Goal: Information Seeking & Learning: Find specific fact

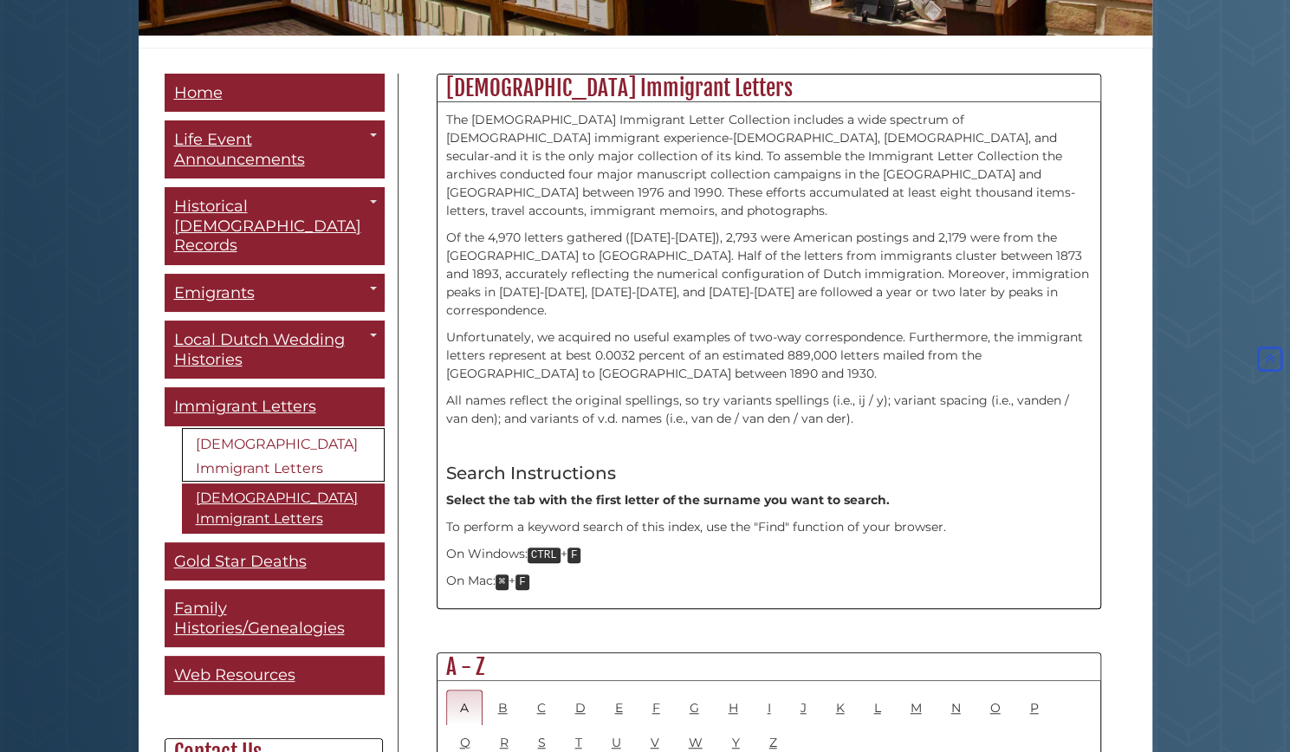
scroll to position [433, 0]
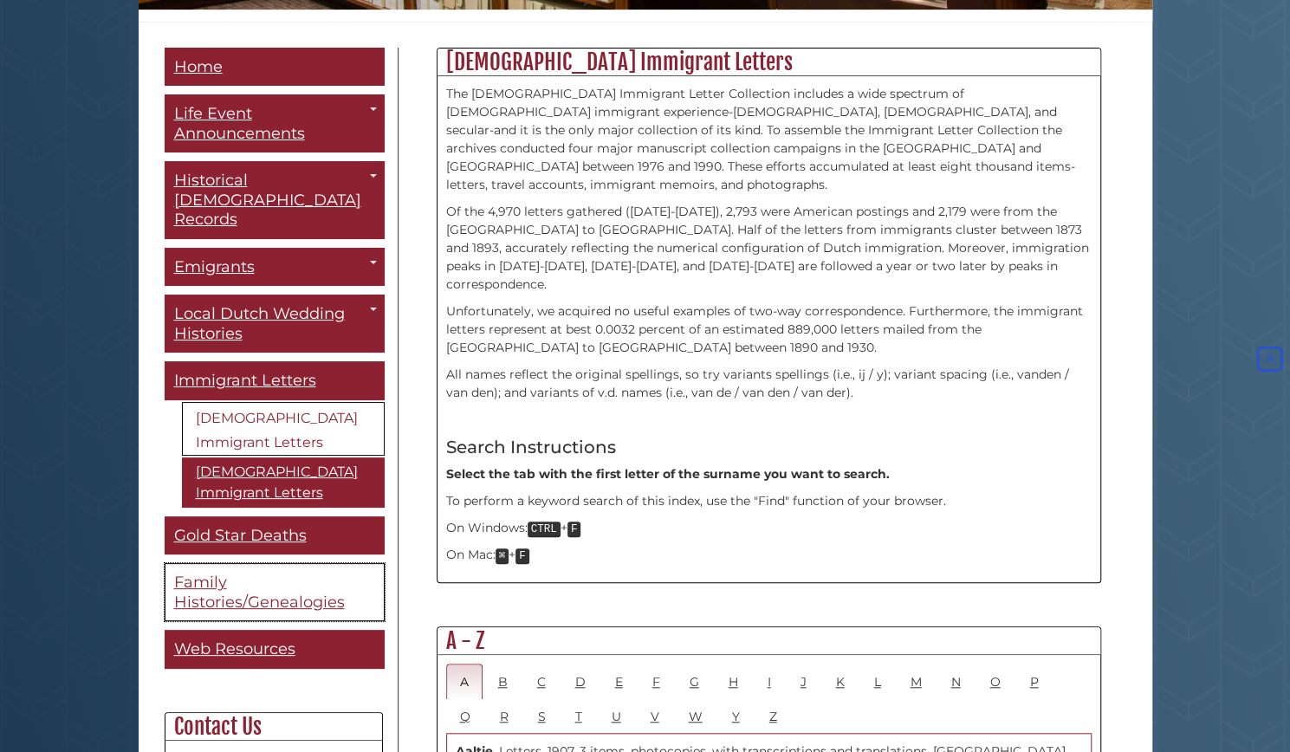
click at [276, 563] on link "Family Histories/Genealogies" at bounding box center [275, 592] width 220 height 58
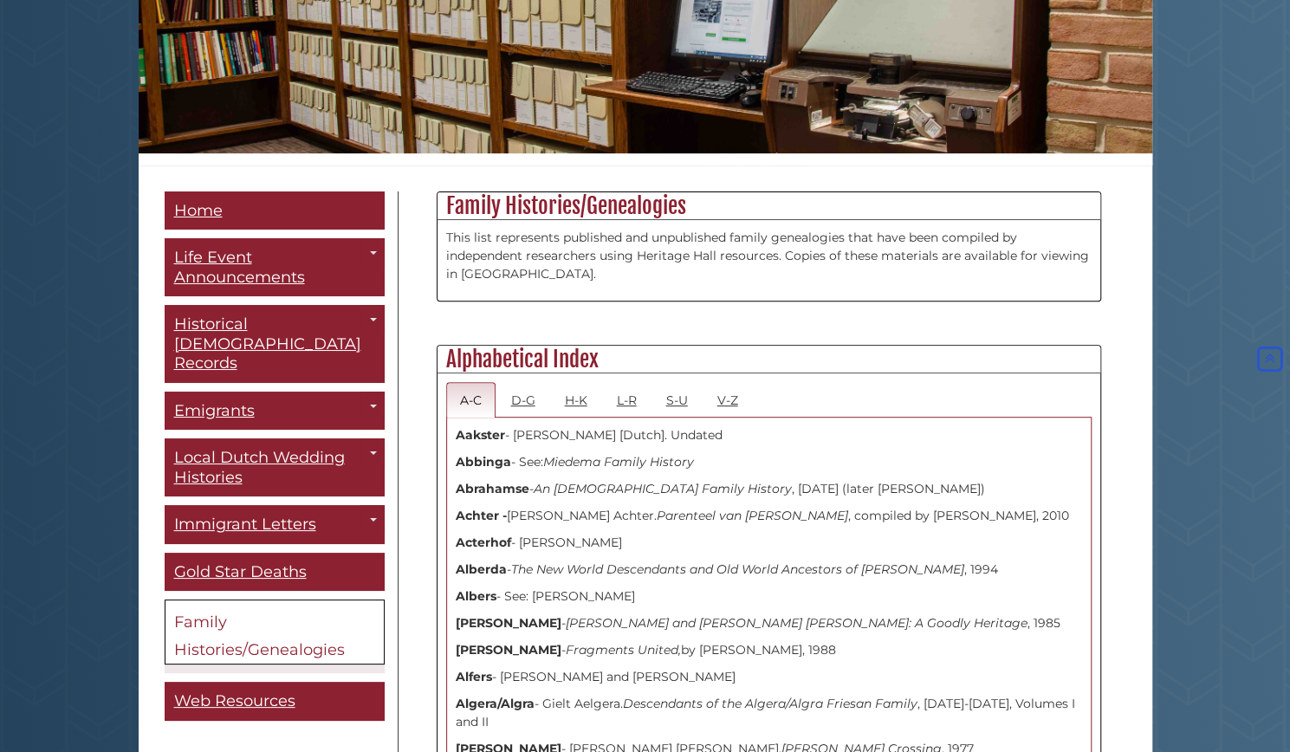
scroll to position [203, 0]
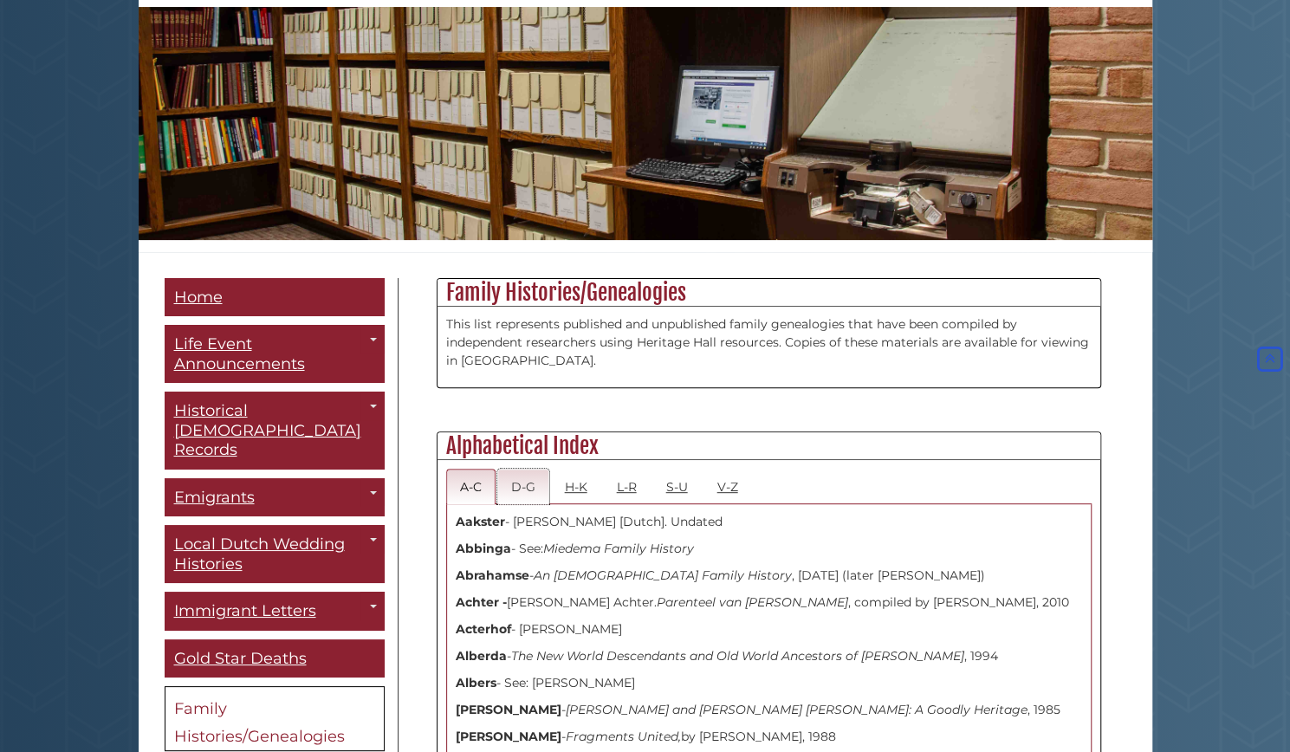
click at [523, 484] on link "D-G" at bounding box center [523, 487] width 52 height 36
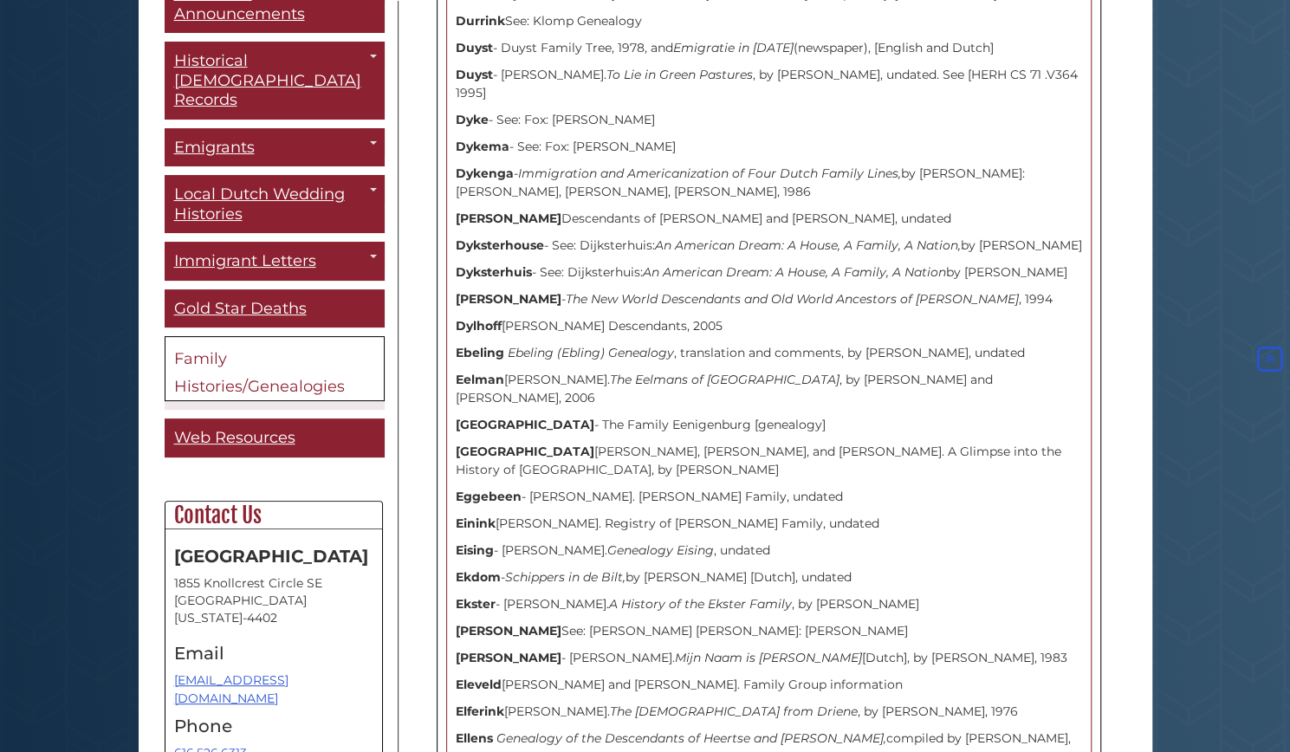
scroll to position [0, 0]
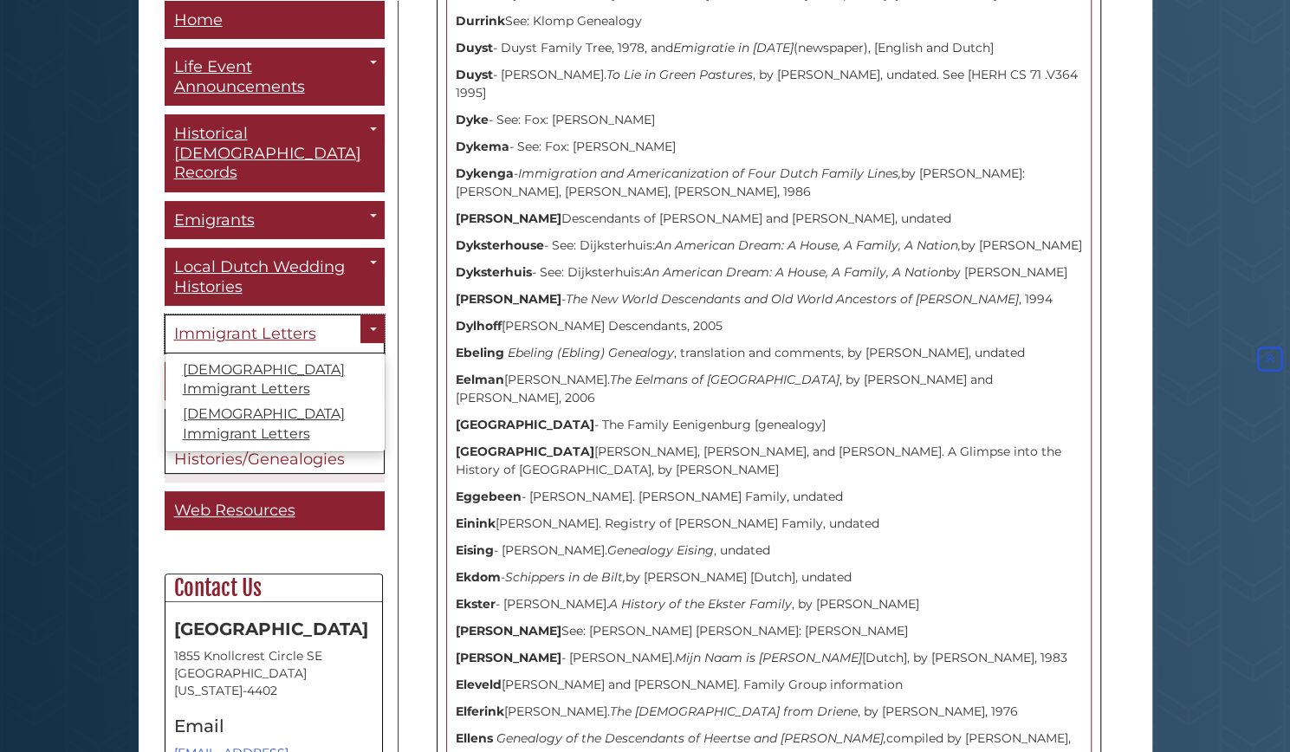
click at [274, 324] on span "Immigrant Letters" at bounding box center [245, 333] width 142 height 19
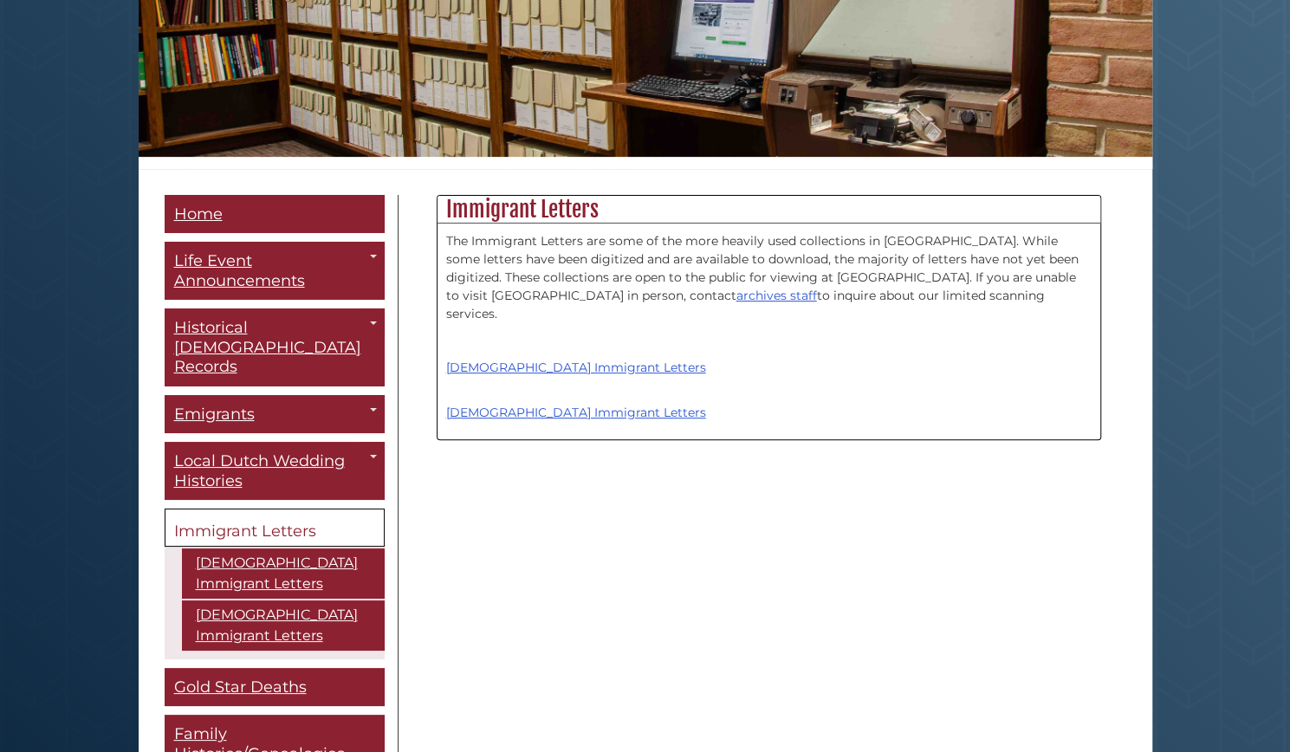
scroll to position [347, 0]
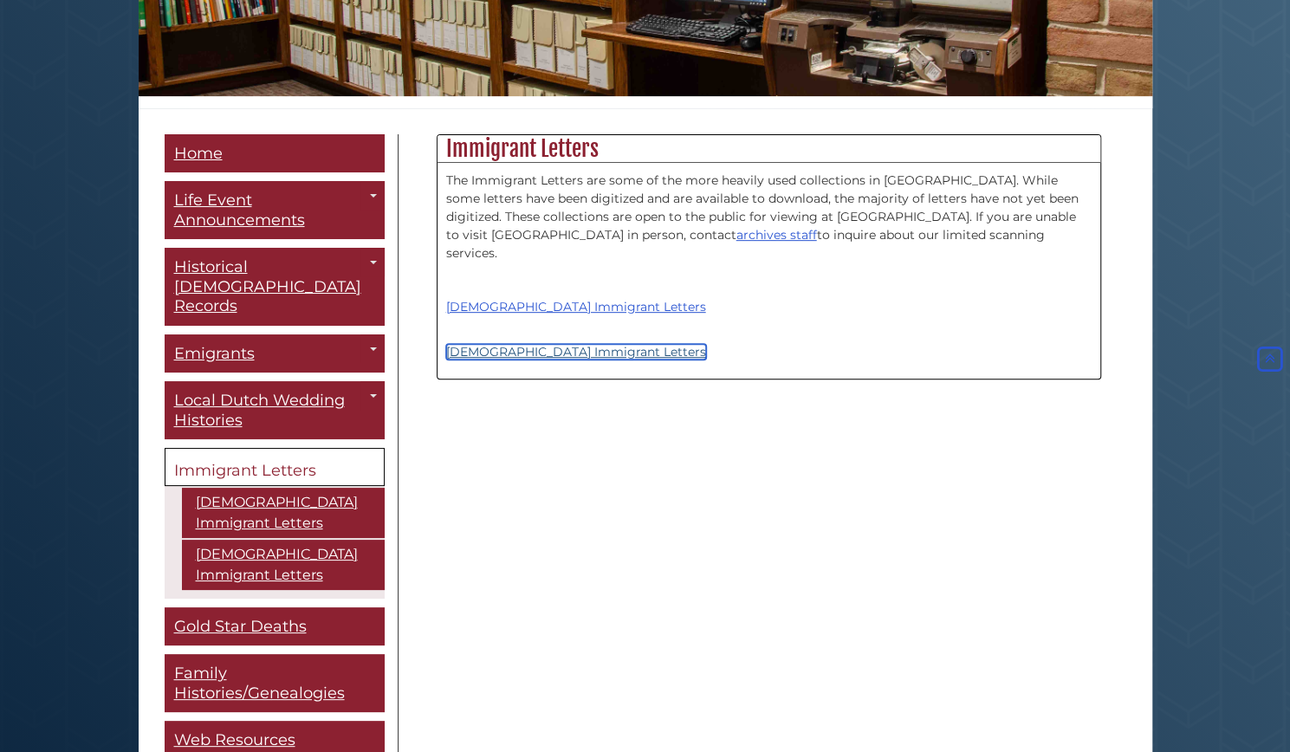
click at [529, 344] on link "[DEMOGRAPHIC_DATA] Immigrant Letters" at bounding box center [576, 352] width 260 height 16
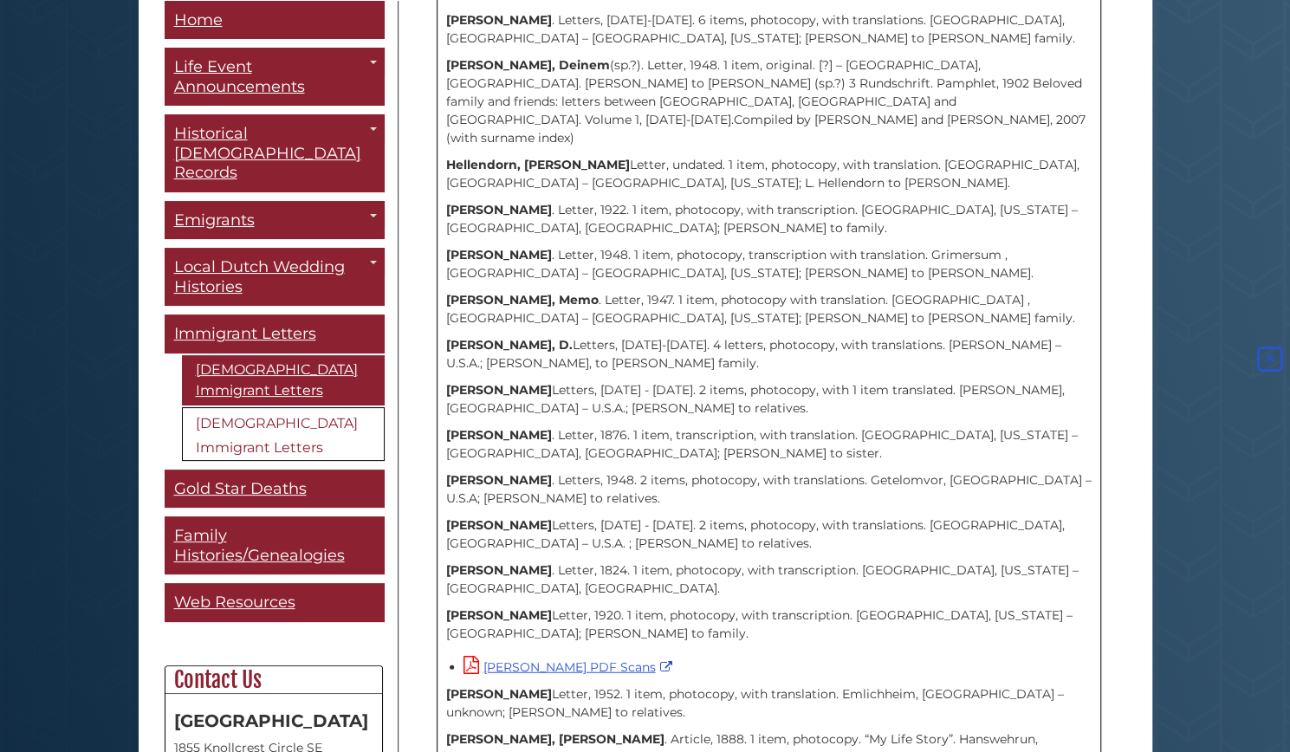
scroll to position [2340, 0]
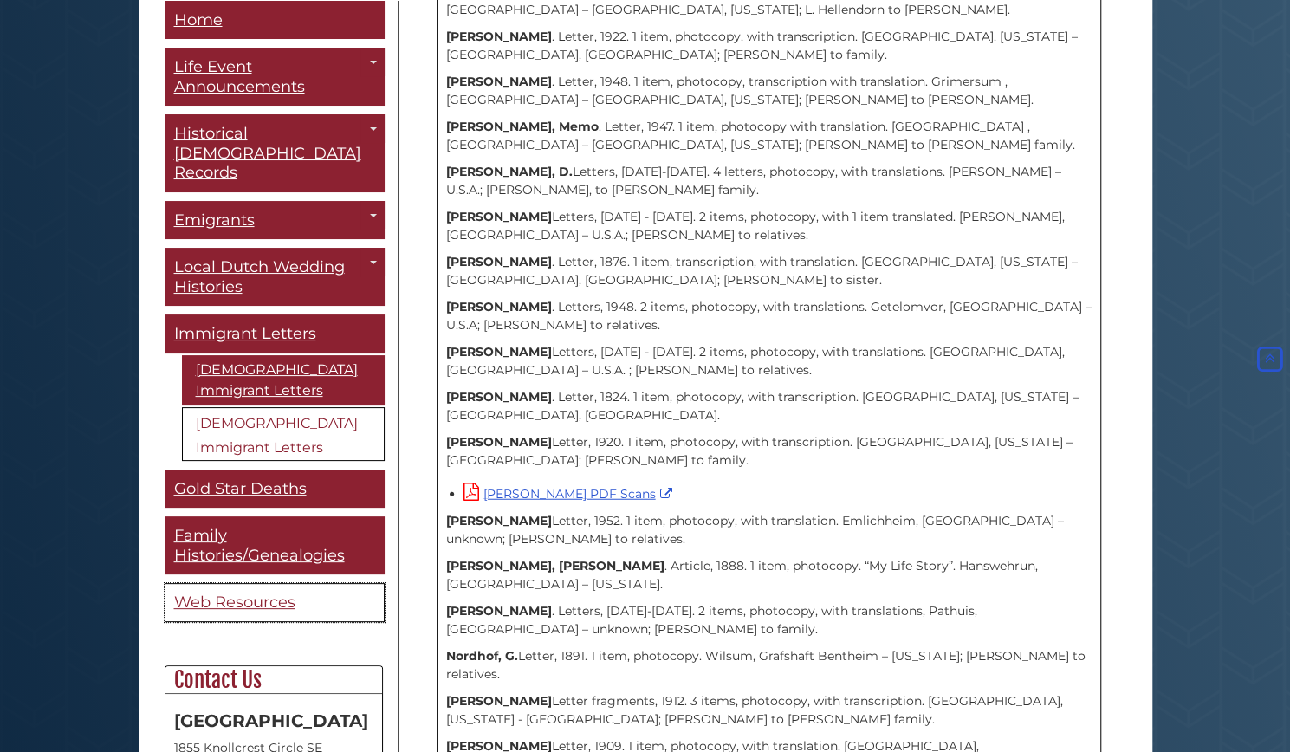
click at [243, 593] on span "Web Resources" at bounding box center [234, 602] width 121 height 19
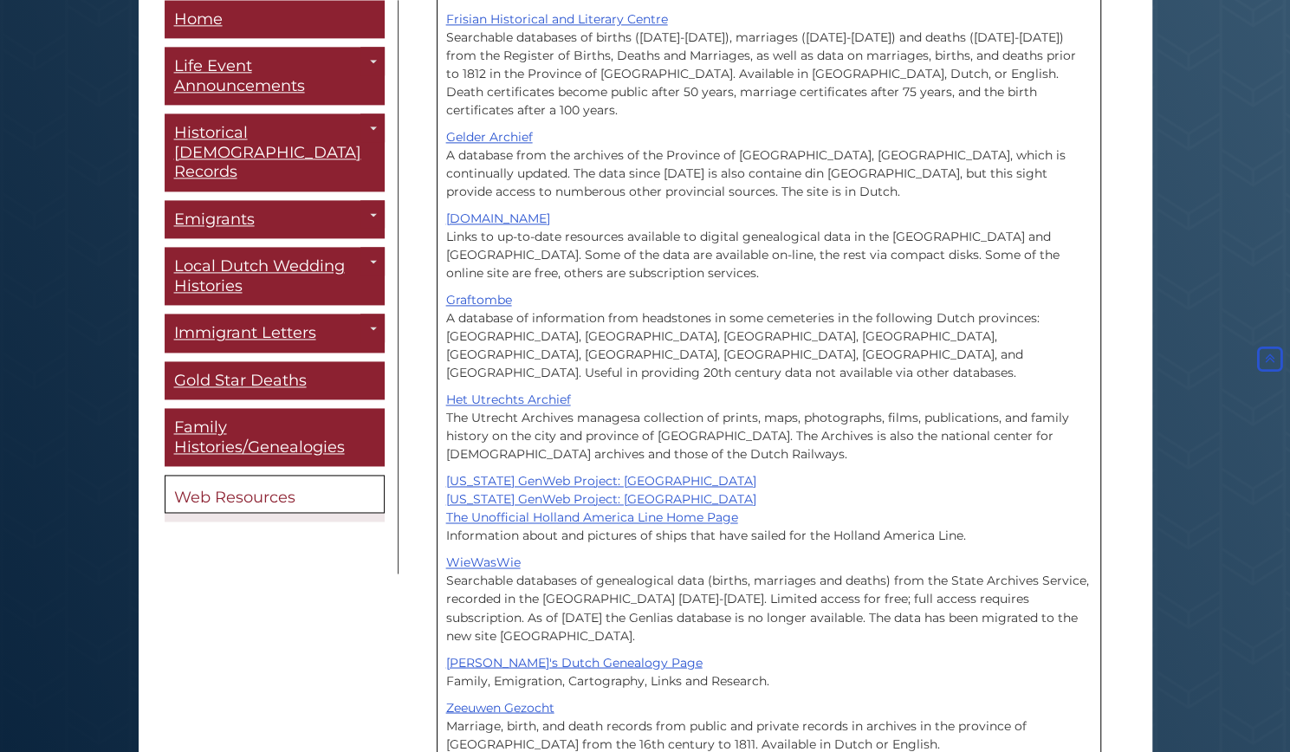
scroll to position [1355, 0]
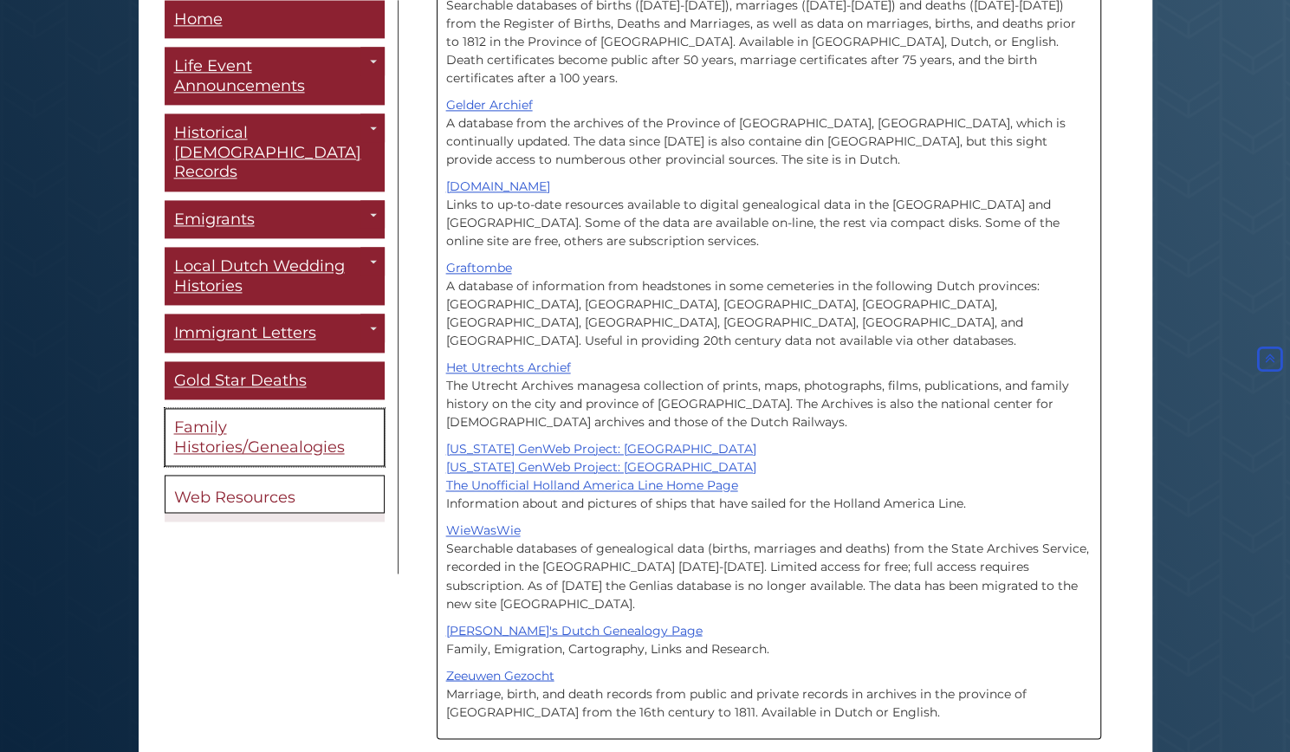
click at [276, 409] on link "Family Histories/Genealogies" at bounding box center [275, 438] width 220 height 58
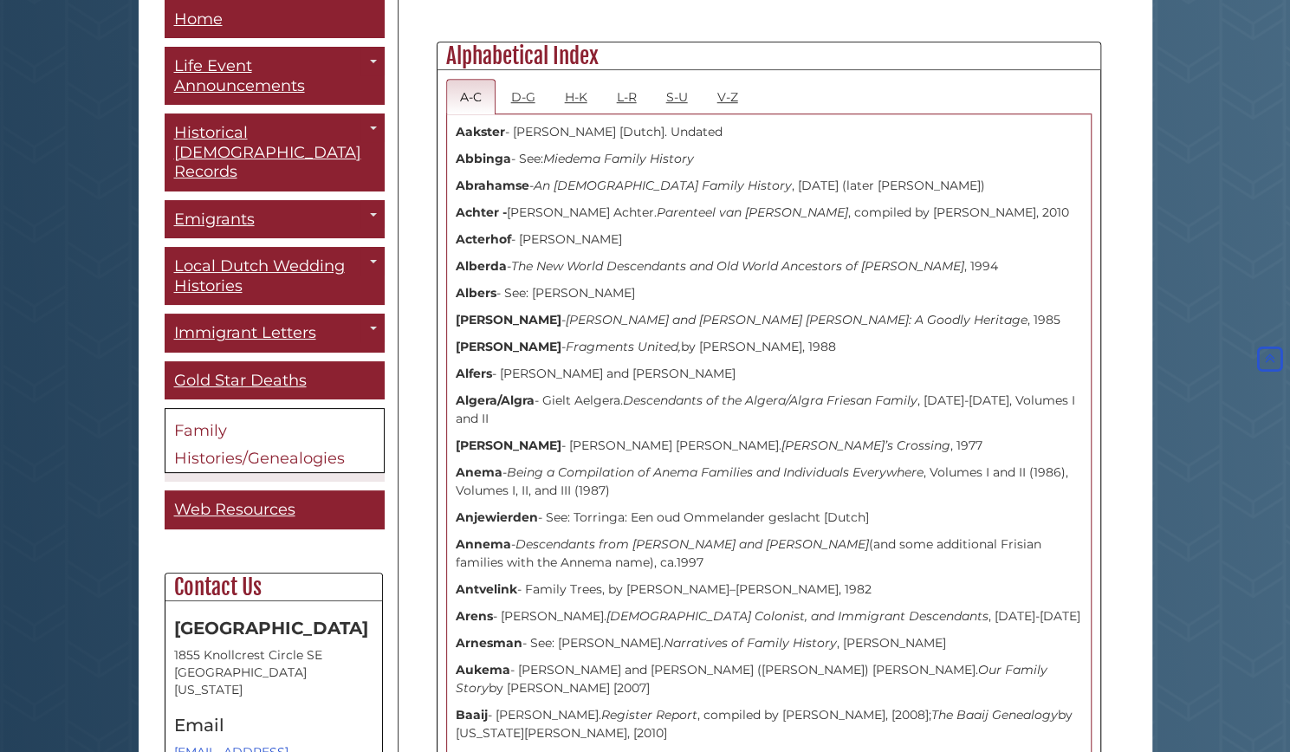
scroll to position [607, 0]
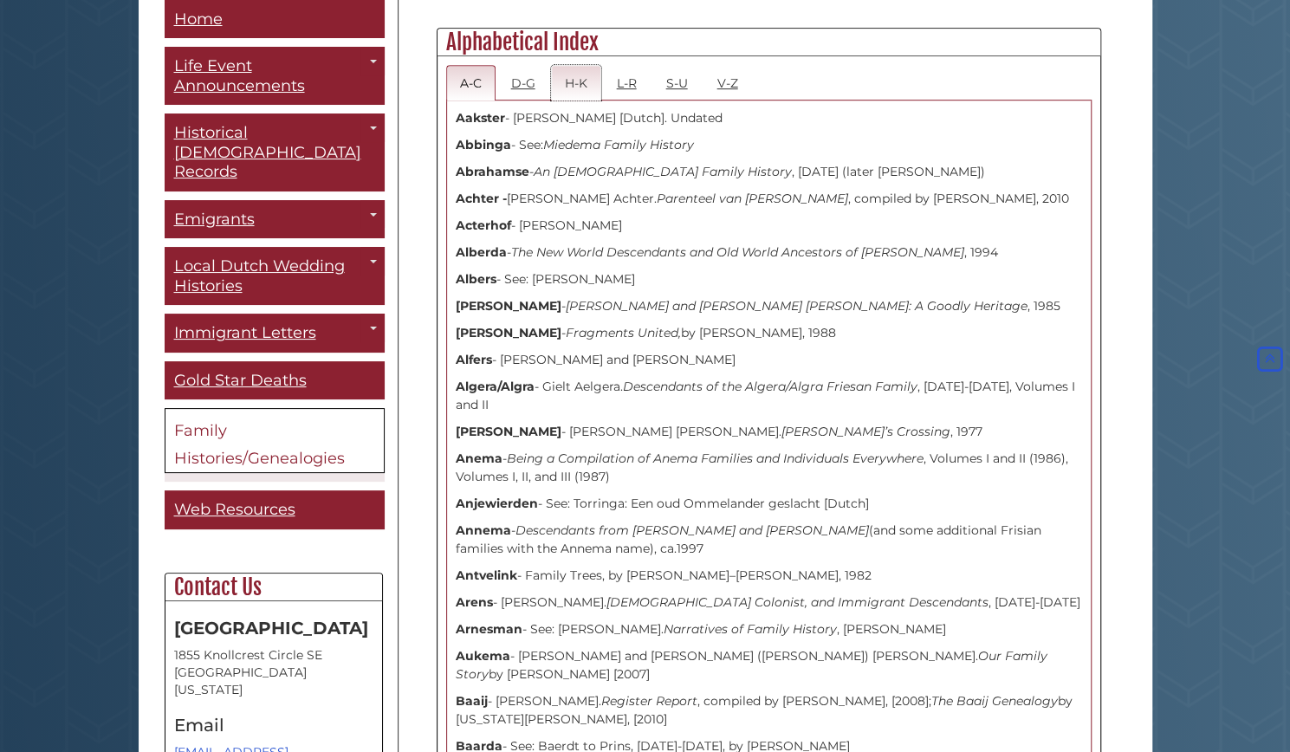
click at [579, 84] on link "H-K" at bounding box center [576, 83] width 50 height 36
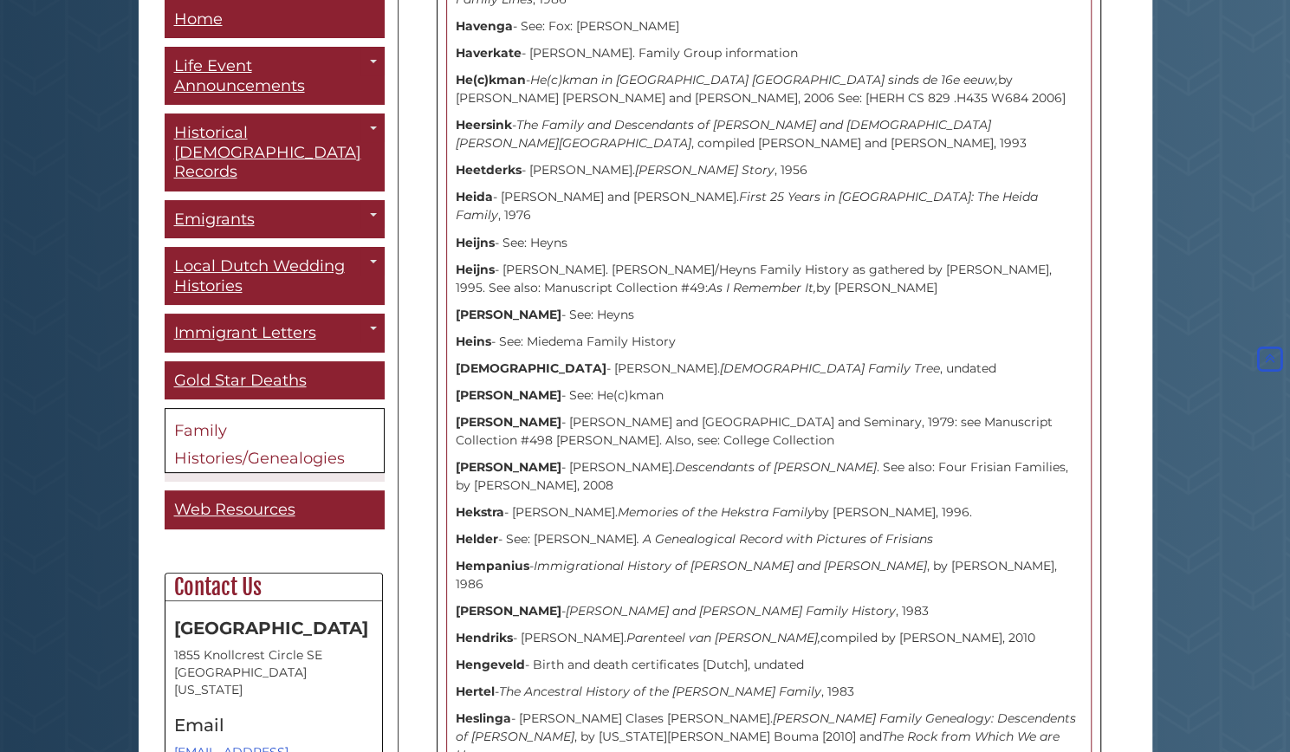
scroll to position [1820, 0]
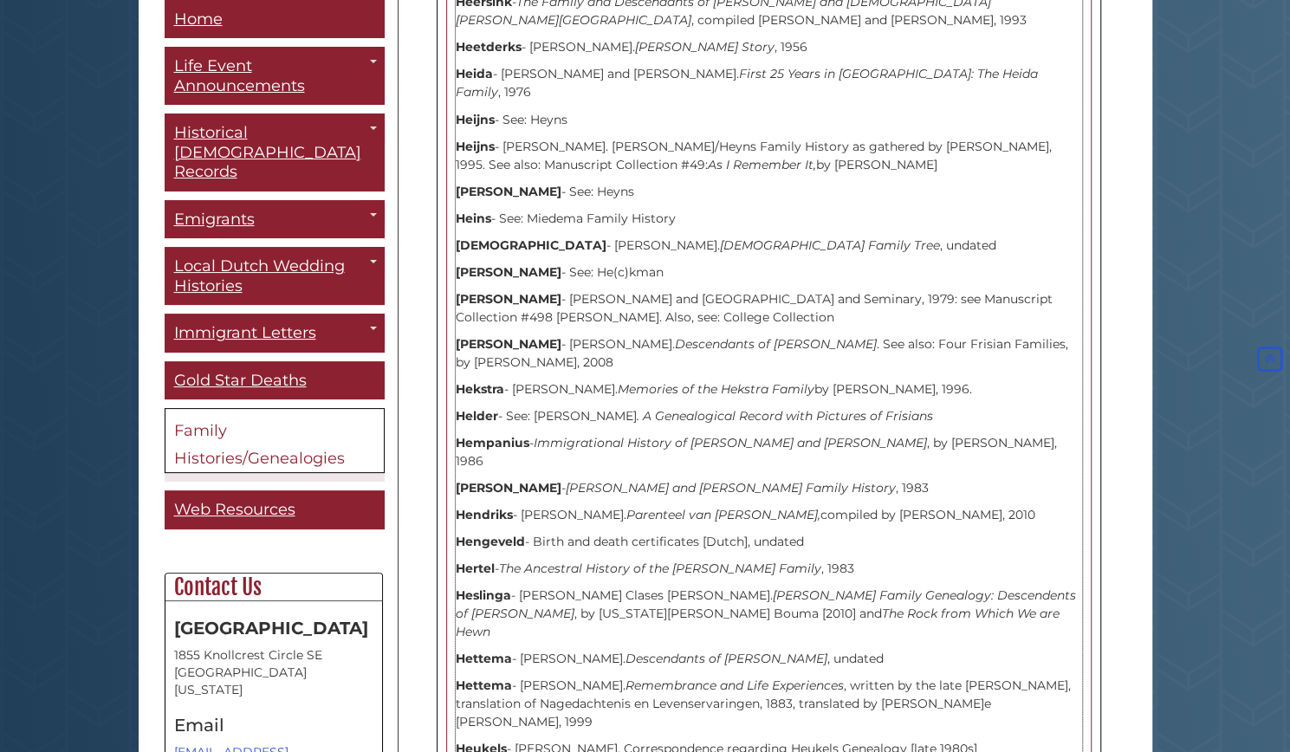
click at [503, 533] on strong "Hengeveld" at bounding box center [490, 541] width 69 height 16
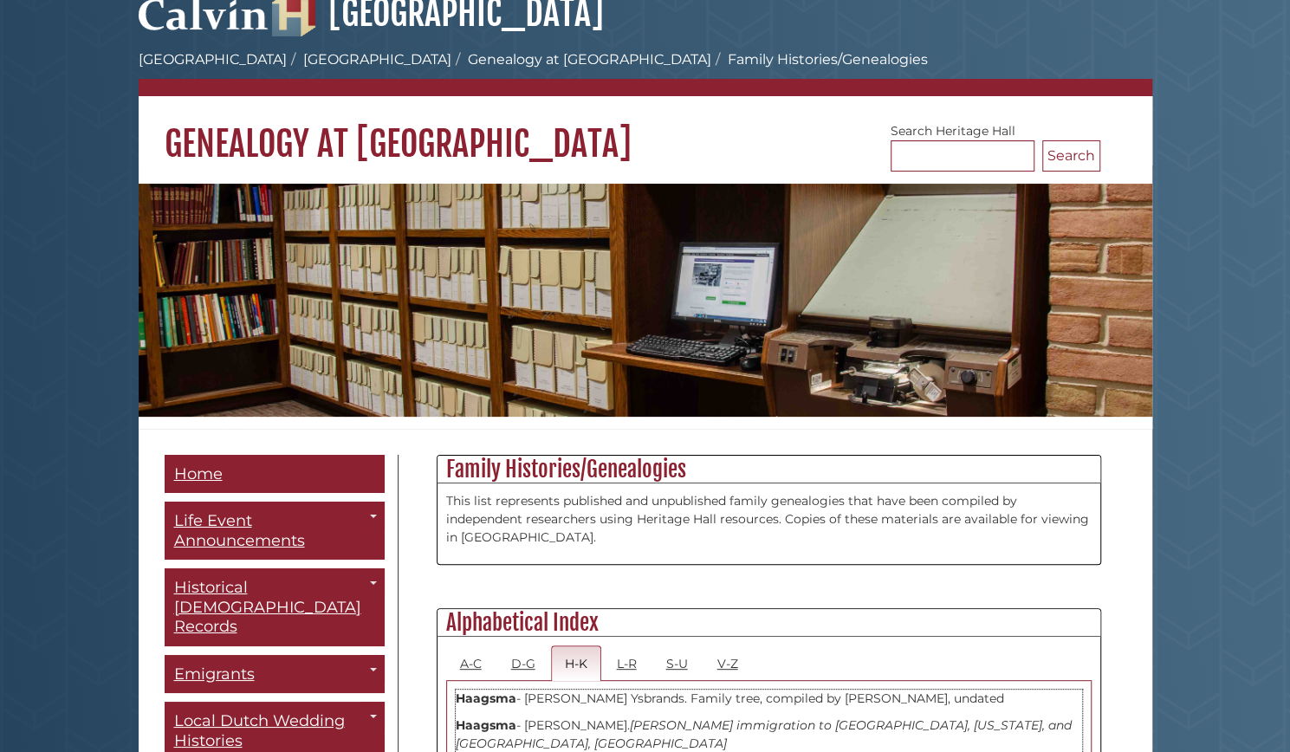
scroll to position [0, 0]
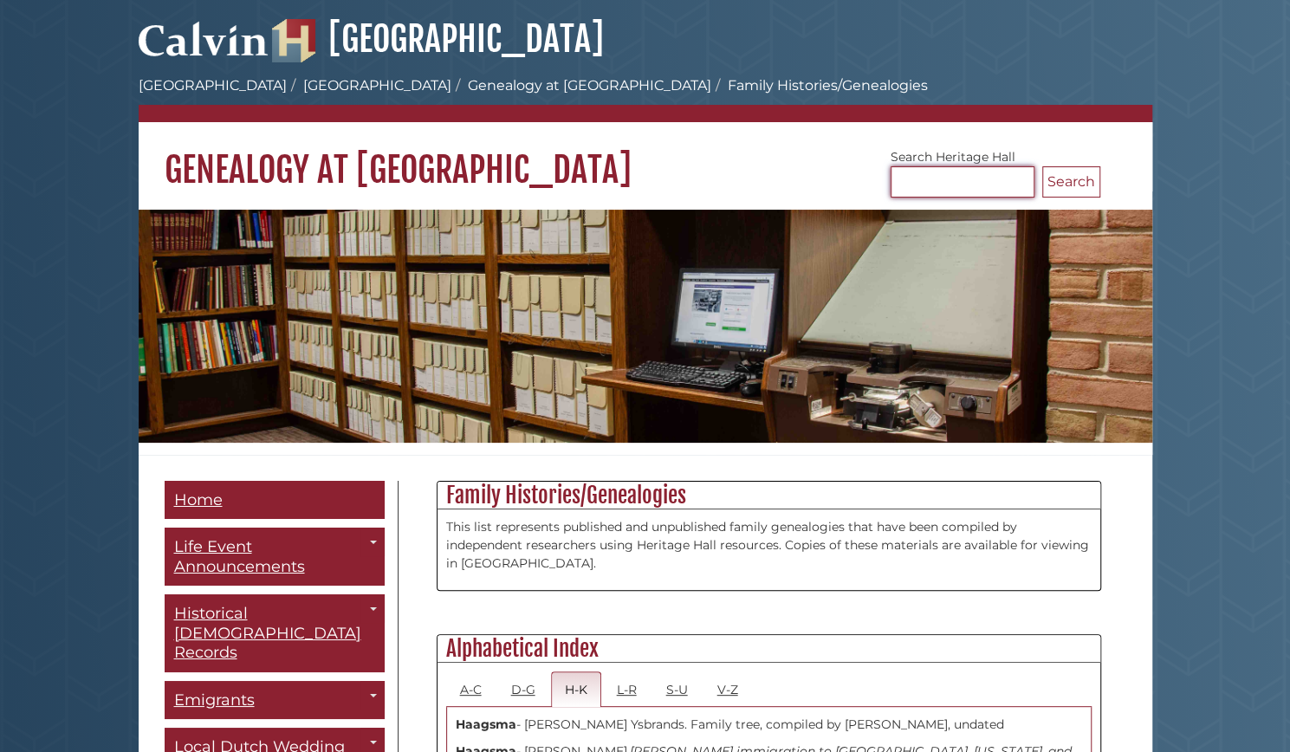
click at [901, 181] on input "Search [GEOGRAPHIC_DATA]" at bounding box center [963, 181] width 144 height 31
type input "*********"
click at [1069, 179] on button "Search" at bounding box center [1072, 181] width 58 height 31
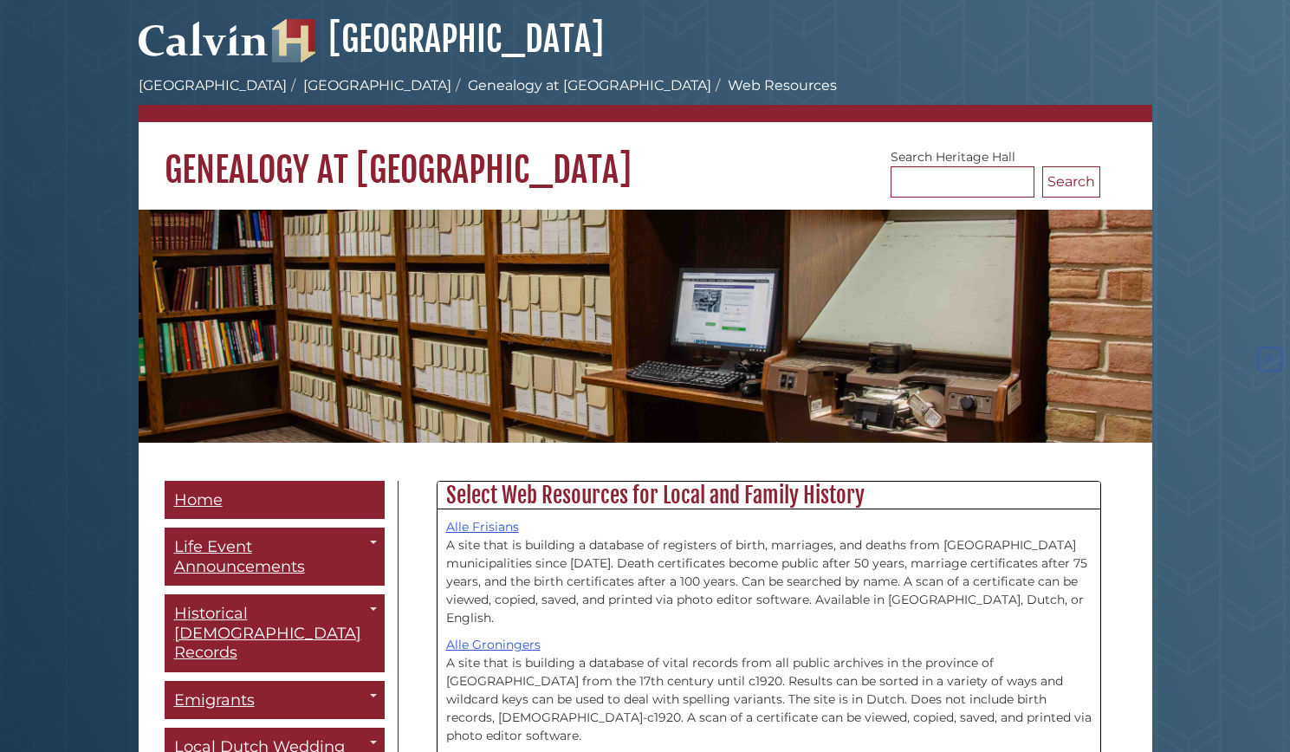
scroll to position [1355, 0]
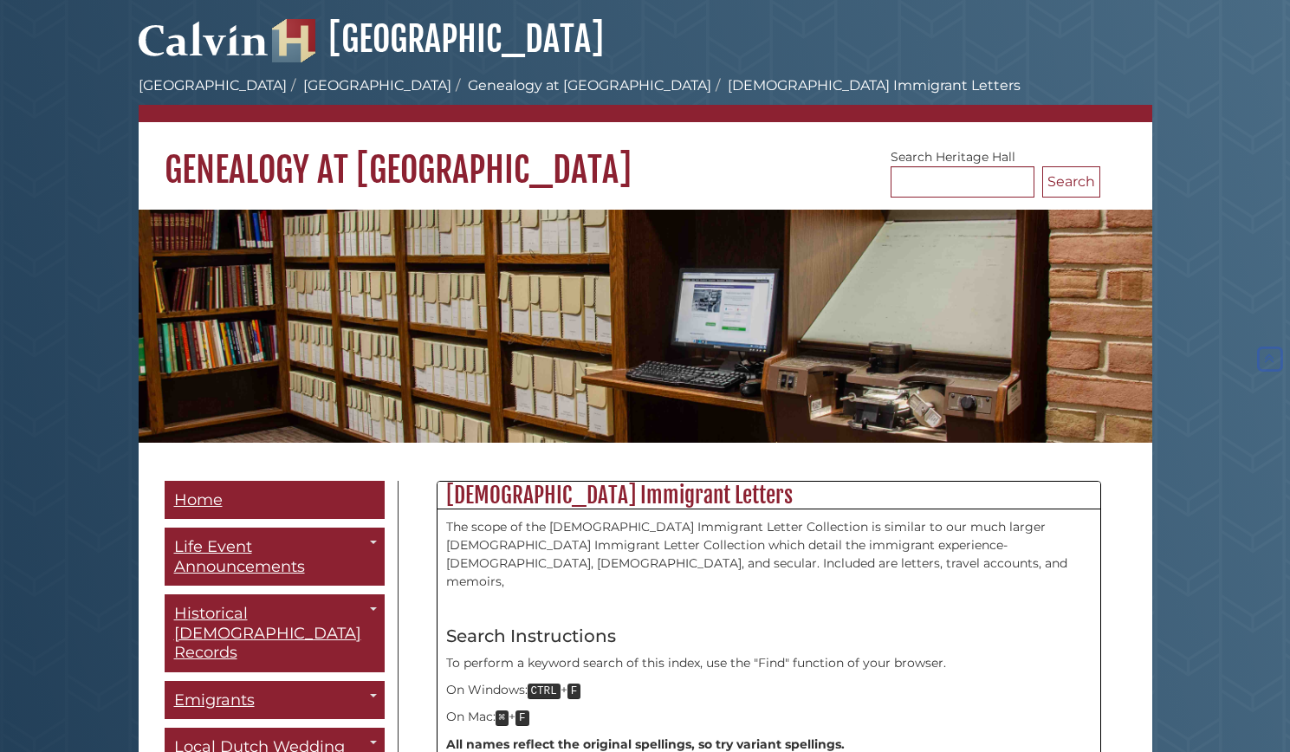
scroll to position [2340, 0]
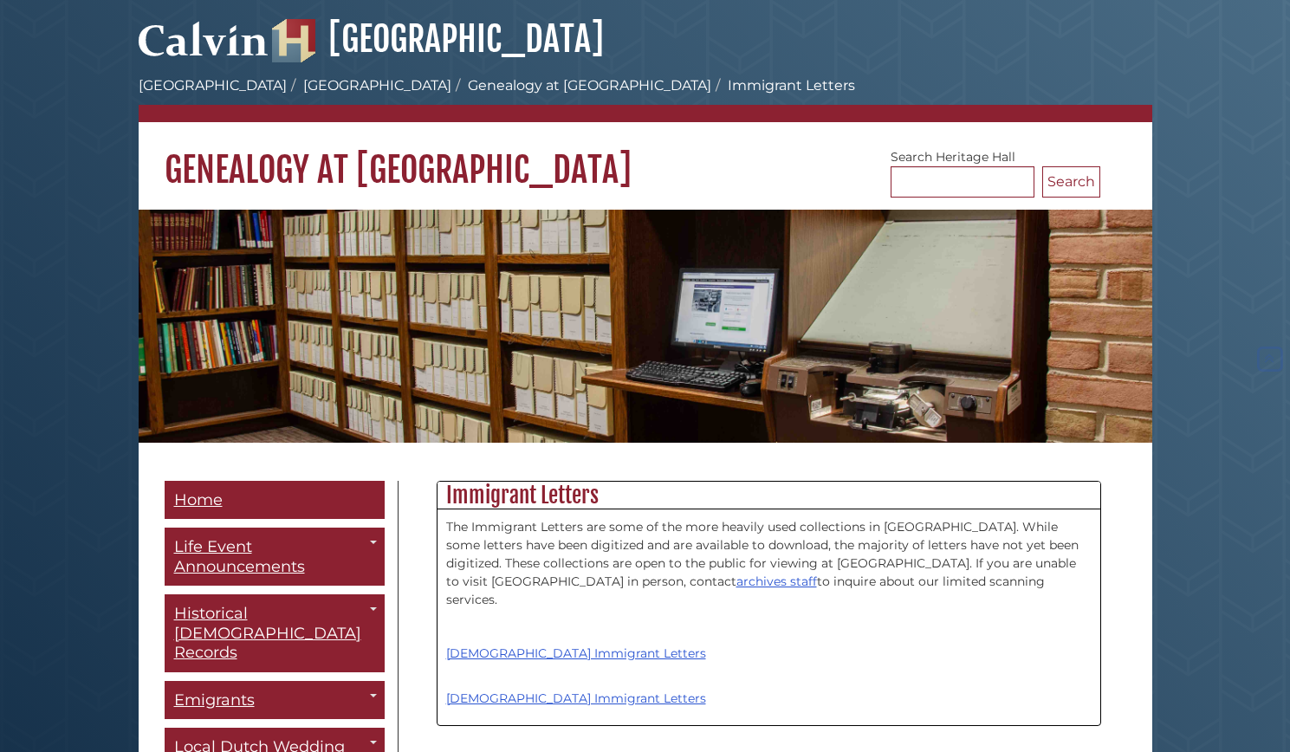
scroll to position [347, 0]
